Goal: Task Accomplishment & Management: Use online tool/utility

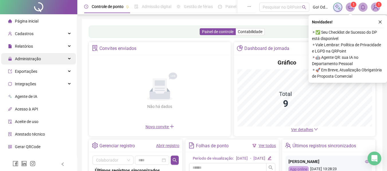
click at [35, 58] on span "Administração" at bounding box center [28, 59] width 26 height 5
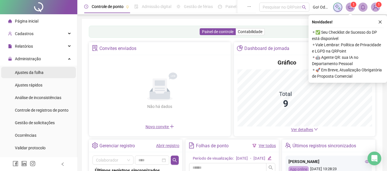
click at [32, 74] on span "Ajustes da folha" at bounding box center [29, 72] width 29 height 5
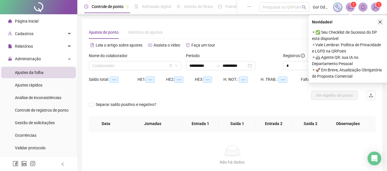
click at [380, 21] on icon "close" at bounding box center [380, 22] width 4 height 4
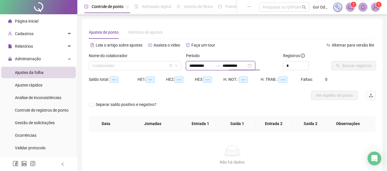
click at [241, 66] on input "**********" at bounding box center [234, 66] width 24 height 6
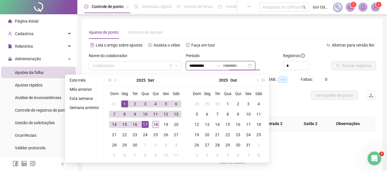
type input "**********"
click at [153, 125] on div "18" at bounding box center [155, 124] width 7 height 7
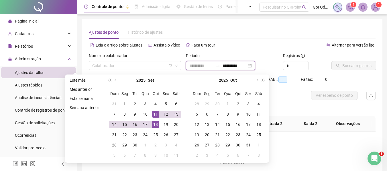
type input "**********"
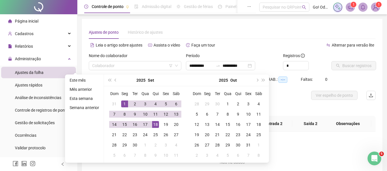
click at [258, 47] on div "Alternar para versão lite" at bounding box center [303, 45] width 143 height 9
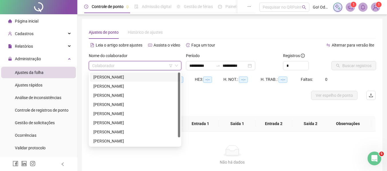
click at [131, 66] on input "search" at bounding box center [132, 66] width 80 height 9
click at [121, 130] on div "[PERSON_NAME]" at bounding box center [134, 132] width 83 height 6
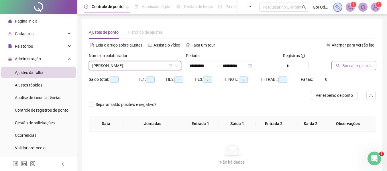
click at [348, 64] on span "Buscar registros" at bounding box center [356, 66] width 29 height 6
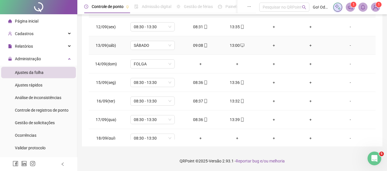
scroll to position [213, 0]
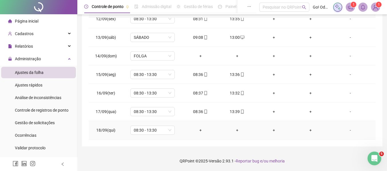
click at [200, 131] on div "+" at bounding box center [200, 130] width 27 height 6
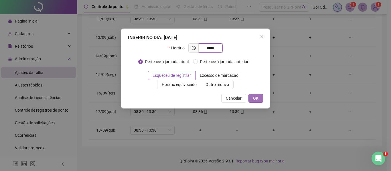
type input "*****"
click at [252, 102] on button "OK" at bounding box center [256, 98] width 15 height 9
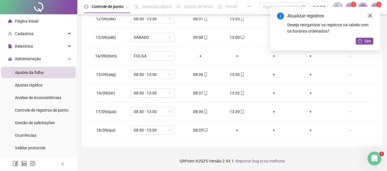
click at [369, 17] on icon "close" at bounding box center [369, 15] width 3 height 3
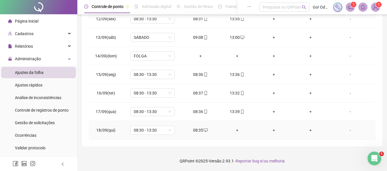
click at [236, 131] on div "+" at bounding box center [236, 130] width 27 height 6
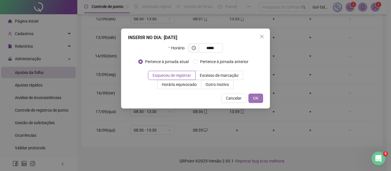
type input "*****"
click at [256, 95] on button "OK" at bounding box center [256, 98] width 15 height 9
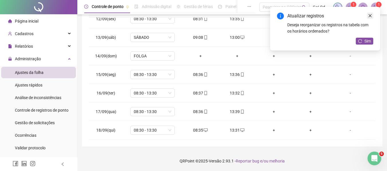
click at [369, 15] on icon "close" at bounding box center [370, 16] width 4 height 4
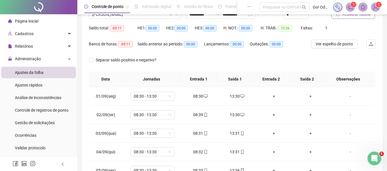
scroll to position [35, 0]
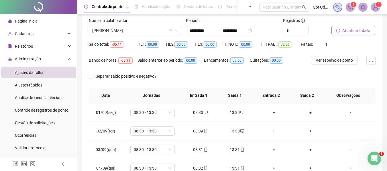
click at [349, 32] on span "Atualizar tabela" at bounding box center [356, 30] width 28 height 6
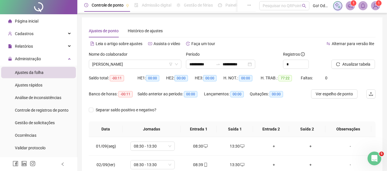
scroll to position [0, 0]
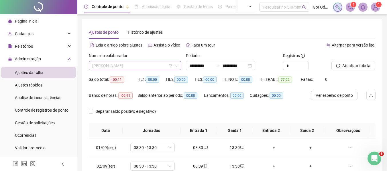
click at [149, 66] on span "[PERSON_NAME]" at bounding box center [135, 66] width 86 height 9
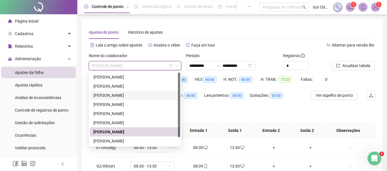
click at [131, 92] on div "[PERSON_NAME]" at bounding box center [134, 95] width 83 height 6
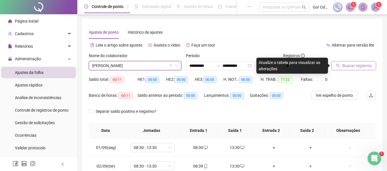
click at [365, 67] on span "Buscar registros" at bounding box center [356, 66] width 29 height 6
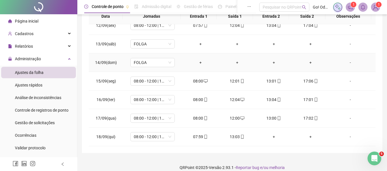
scroll to position [121, 0]
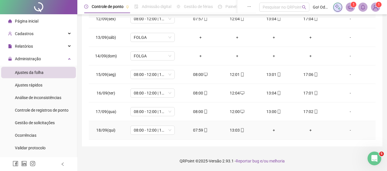
click at [272, 130] on div "+" at bounding box center [273, 130] width 27 height 6
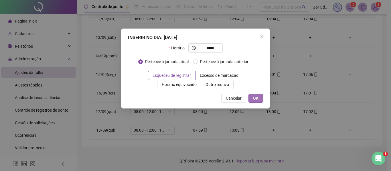
type input "*****"
click at [254, 97] on span "OK" at bounding box center [255, 98] width 5 height 6
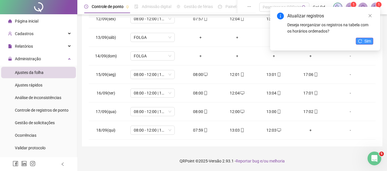
click at [369, 41] on span "Sim" at bounding box center [367, 41] width 7 height 6
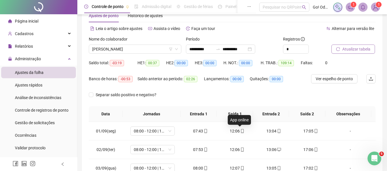
scroll to position [7, 0]
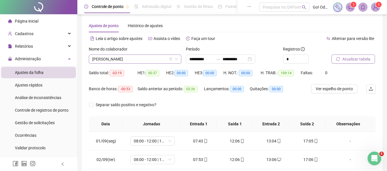
click at [131, 56] on span "[PERSON_NAME]" at bounding box center [135, 59] width 86 height 9
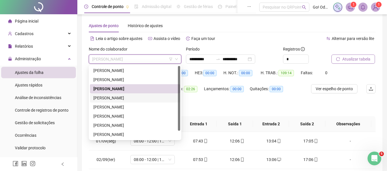
click at [130, 101] on div "[PERSON_NAME]" at bounding box center [134, 98] width 83 height 6
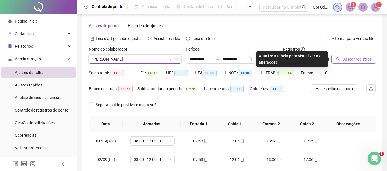
click at [361, 64] on div "Buscar registros" at bounding box center [353, 57] width 49 height 22
click at [358, 60] on span "Buscar registros" at bounding box center [356, 59] width 29 height 6
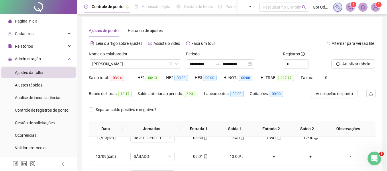
scroll to position [0, 0]
